Goal: Information Seeking & Learning: Learn about a topic

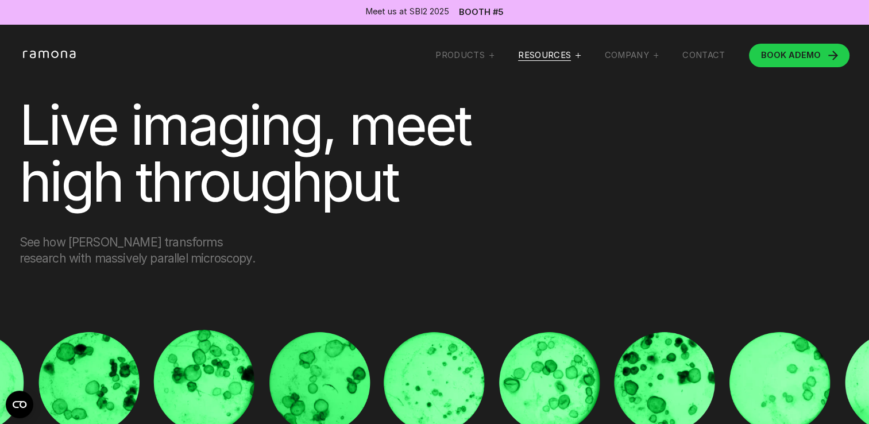
click at [536, 59] on div "RESOURCES" at bounding box center [544, 55] width 53 height 11
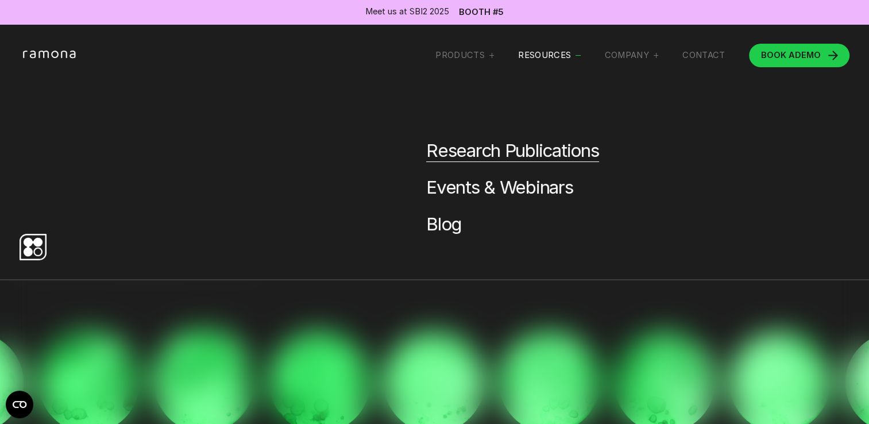
click at [493, 158] on link "Research Publications" at bounding box center [512, 150] width 173 height 22
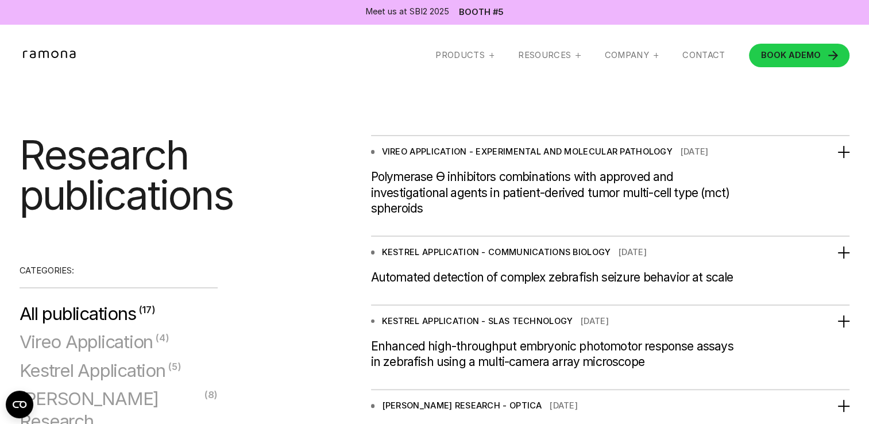
scroll to position [172, 0]
click at [706, 281] on div "Automated detection of complex zebrafish seizure behavior at scale" at bounding box center [554, 277] width 366 height 16
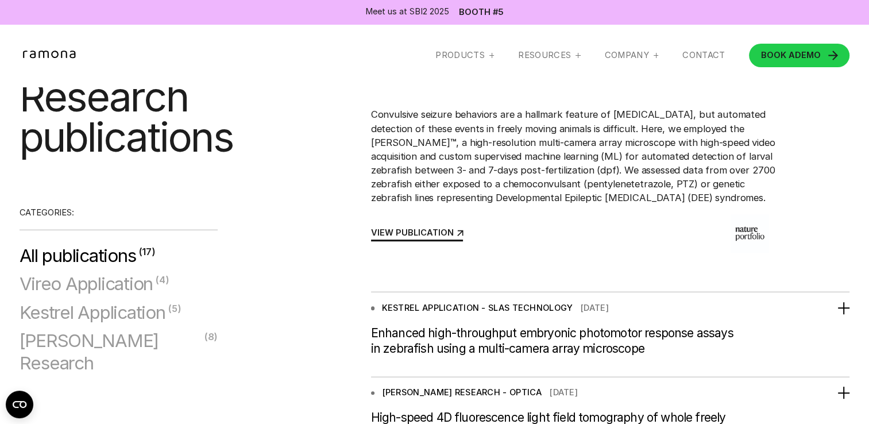
scroll to position [459, 0]
click at [428, 237] on div "VIEW PUBLICATION" at bounding box center [412, 232] width 83 height 9
